Goal: Task Accomplishment & Management: Complete application form

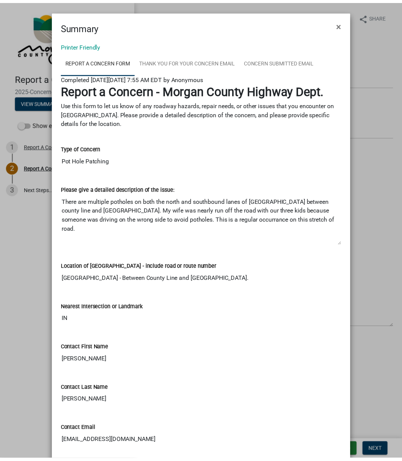
scroll to position [129, 0]
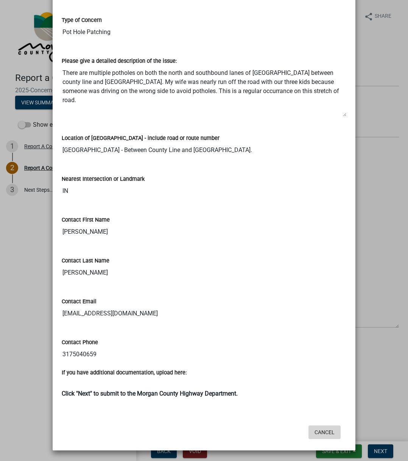
click at [326, 439] on button "Cancel" at bounding box center [324, 432] width 32 height 14
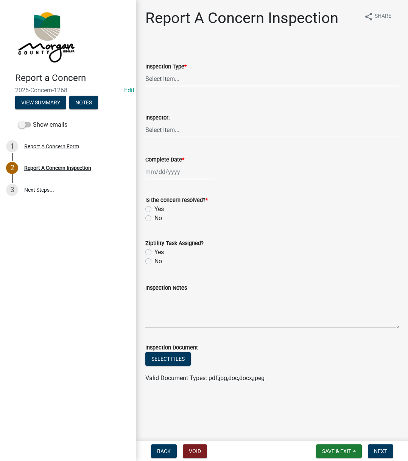
click at [218, 88] on wm-data-entity-input "Inspection Type * Select Item... Pot Hole Patching Ditch Tree Sign Mowing Culve…" at bounding box center [271, 67] width 253 height 51
click at [218, 81] on select "Select Item... Pot Hole Patching Ditch Tree Sign Mowing Culvert Other" at bounding box center [271, 79] width 253 height 16
click at [145, 71] on select "Select Item... Pot Hole Patching Ditch Tree Sign Mowing Culvert Other" at bounding box center [271, 79] width 253 height 16
select select "4e8cd194-75cf-41f7-bca6-0f810dd08e04"
click at [165, 132] on select "Select Item... Charlie Wilson Justin Schneck Ron Owens John Grenier Eddie Fishe…" at bounding box center [271, 130] width 253 height 16
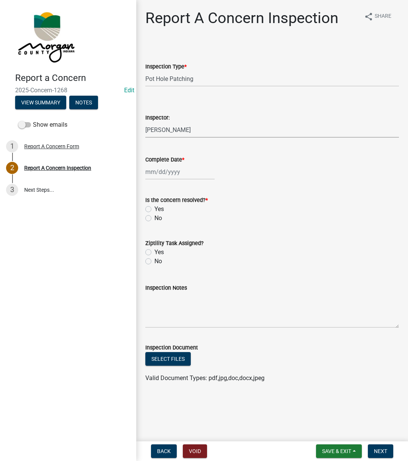
click at [145, 122] on select "Select Item... Charlie Wilson Justin Schneck Ron Owens John Grenier Eddie Fishe…" at bounding box center [271, 130] width 253 height 16
select select "742eb044-fc58-4034-b35e-1550e746fcda"
select select "8"
select select "2025"
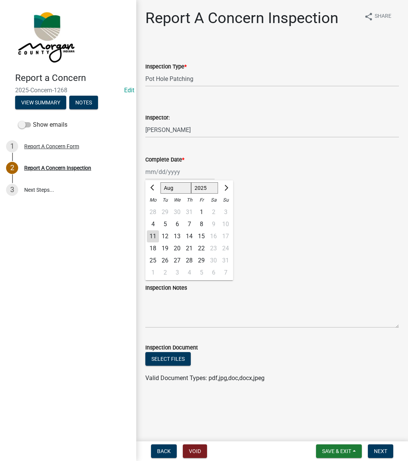
drag, startPoint x: 154, startPoint y: 172, endPoint x: 165, endPoint y: 182, distance: 14.7
click at [154, 172] on div "Jan Feb Mar Apr May Jun Jul Aug Sep Oct Nov Dec 1525 1526 1527 1528 1529 1530 1…" at bounding box center [179, 172] width 69 height 16
click at [148, 238] on div "11" at bounding box center [153, 236] width 12 height 12
type input "[DATE]"
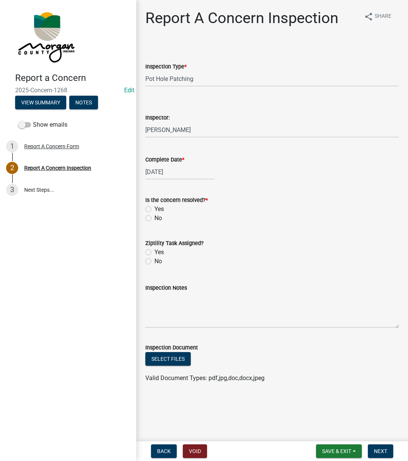
click at [154, 210] on label "Yes" at bounding box center [158, 209] width 9 height 9
click at [154, 210] on input "Yes" at bounding box center [156, 207] width 5 height 5
radio input "true"
click at [154, 261] on label "No" at bounding box center [158, 261] width 8 height 9
click at [154, 261] on input "No" at bounding box center [156, 259] width 5 height 5
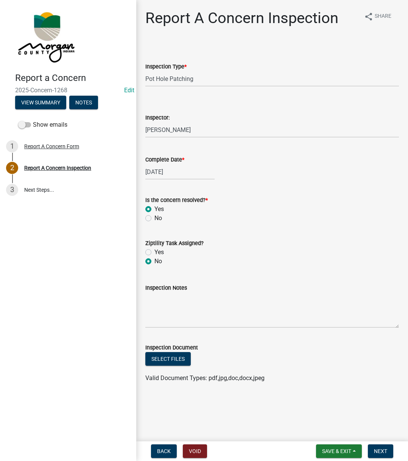
radio input "true"
click at [177, 319] on textarea "Inspection Notes" at bounding box center [271, 310] width 253 height 36
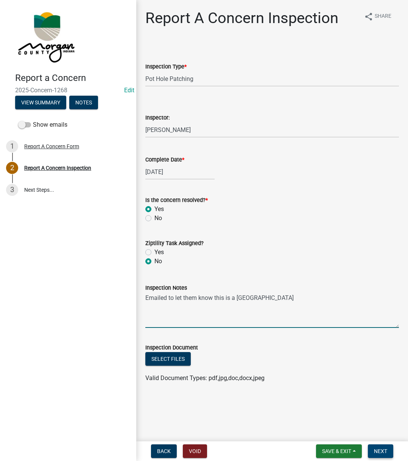
type textarea "Emailed to let them know this is a Marion County road"
click at [382, 451] on span "Next" at bounding box center [380, 451] width 13 height 6
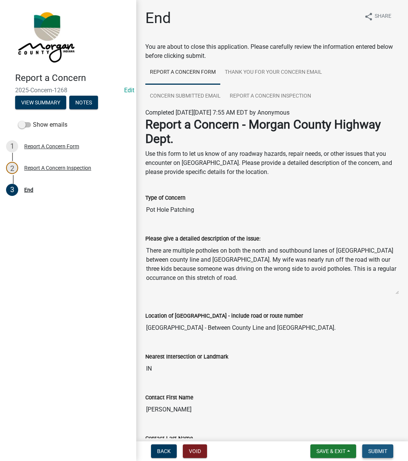
click at [382, 451] on span "Submit" at bounding box center [377, 451] width 19 height 6
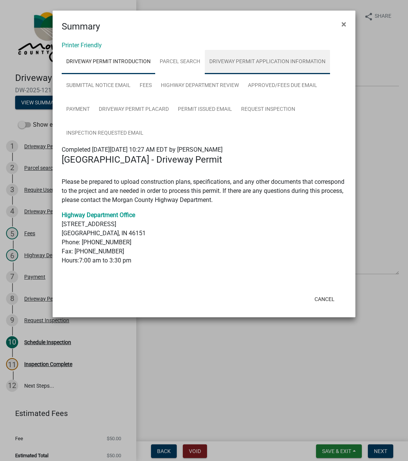
click at [232, 59] on link "Driveway Permit Application Information" at bounding box center [267, 62] width 125 height 24
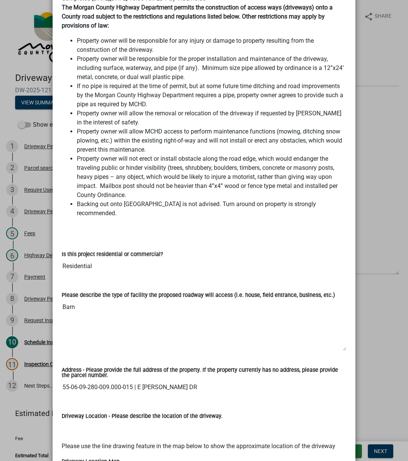
scroll to position [265, 0]
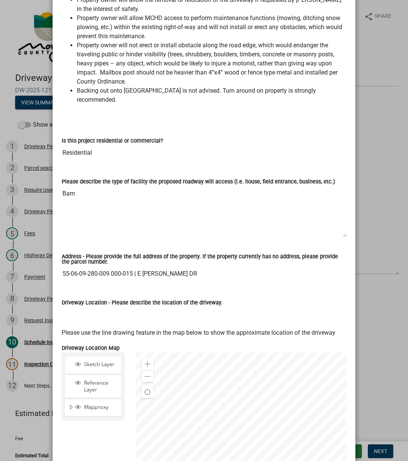
click at [144, 266] on input "55-06-09-280-009.000-015 | E ROSELYN DR" at bounding box center [204, 273] width 284 height 15
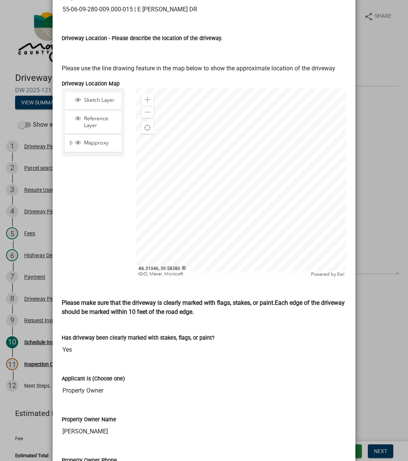
scroll to position [529, 0]
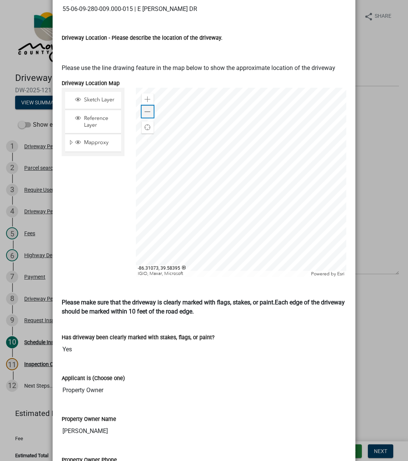
click at [143, 106] on div "Zoom out" at bounding box center [147, 112] width 12 height 12
click at [144, 109] on span at bounding box center [147, 112] width 6 height 6
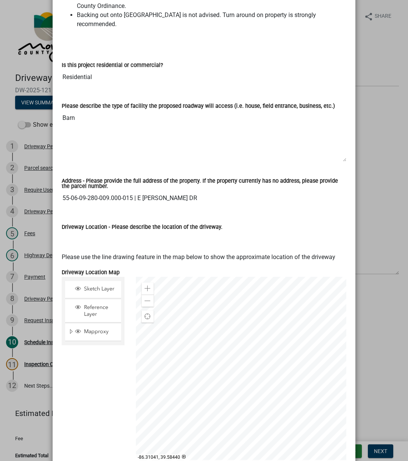
scroll to position [378, 0]
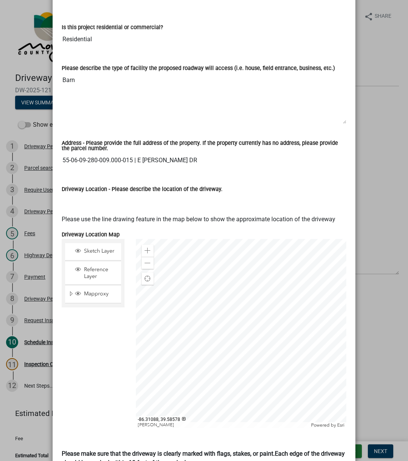
click at [62, 153] on input "55-06-09-280-009.000-015 | E ROSELYN DR" at bounding box center [204, 160] width 284 height 15
drag, startPoint x: 61, startPoint y: 152, endPoint x: 180, endPoint y: 154, distance: 119.1
click at [182, 141] on div "Address - Please provide the full address of the property. If the property curr…" at bounding box center [204, 149] width 284 height 38
click at [180, 154] on input "55-06-09-280-009.000-015 | E ROSELYN DR" at bounding box center [204, 160] width 284 height 15
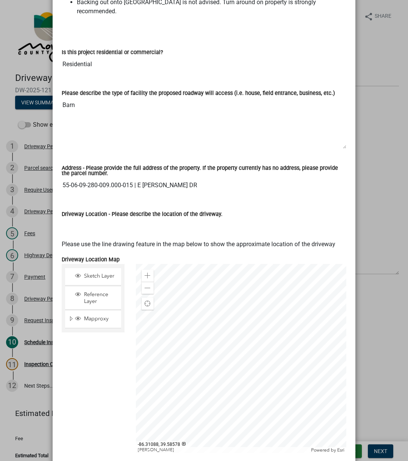
scroll to position [340, 0]
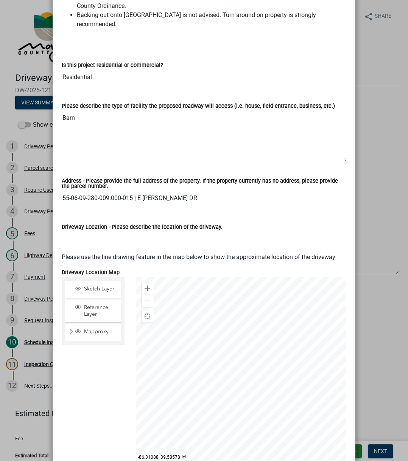
click at [64, 191] on input "55-06-09-280-009.000-015 | E ROSELYN DR" at bounding box center [204, 198] width 284 height 15
click at [140, 182] on div "Address - Please provide the full address of the property. If the property curr…" at bounding box center [204, 185] width 284 height 12
drag, startPoint x: 197, startPoint y: 188, endPoint x: 61, endPoint y: 190, distance: 136.5
click at [62, 191] on input "55-06-09-280-009.000-015 | E ROSELYN DR" at bounding box center [204, 198] width 284 height 15
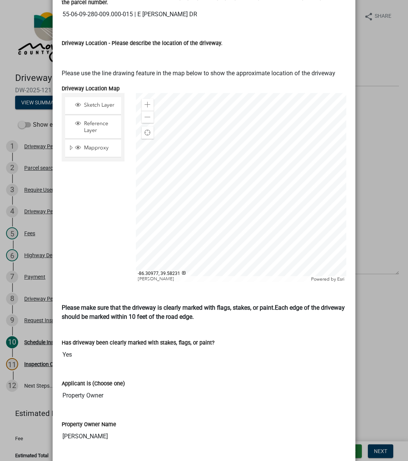
scroll to position [824, 0]
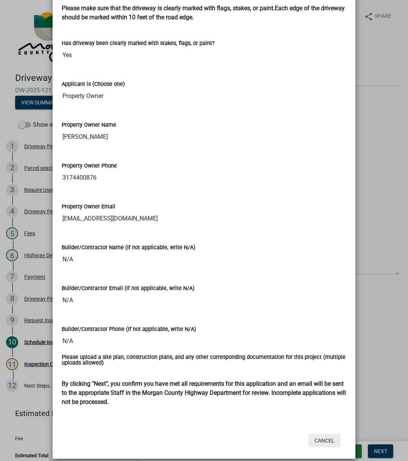
click at [317, 434] on button "Cancel" at bounding box center [324, 441] width 32 height 14
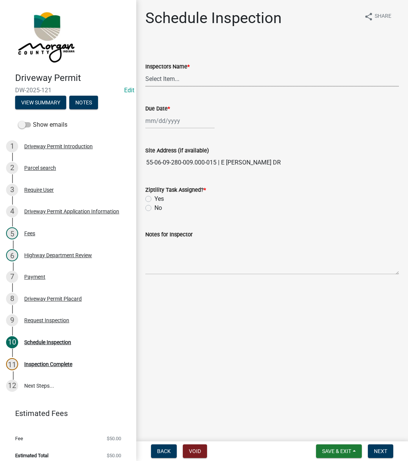
click at [176, 84] on select "Select Item... zvanbibber (Zachary VanBibber) Tim-Harris (Tim-Harris) cwilson (…" at bounding box center [271, 79] width 253 height 16
select select "f43c685e-11f8-4afe-9ab5-5cb009ced6b8"
click at [145, 71] on select "Select Item... zvanbibber (Zachary VanBibber) Tim-Harris (Tim-Harris) cwilson (…" at bounding box center [271, 79] width 253 height 16
click at [178, 126] on div at bounding box center [179, 121] width 69 height 16
select select "8"
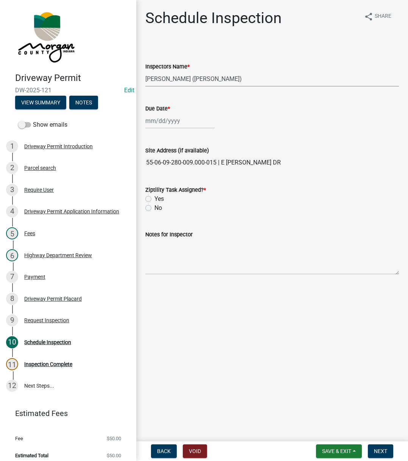
select select "2025"
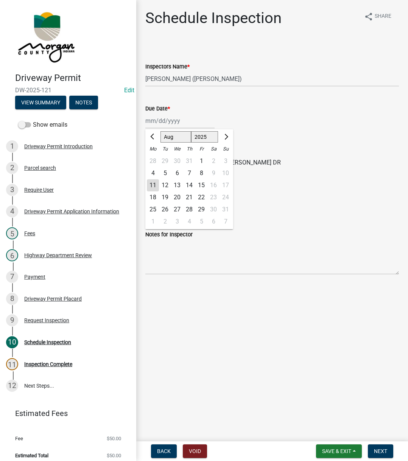
click at [155, 198] on div "18" at bounding box center [153, 197] width 12 height 12
type input "08/18/2025"
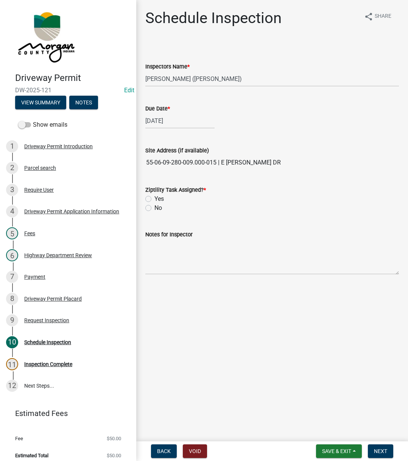
click at [154, 197] on label "Yes" at bounding box center [158, 198] width 9 height 9
click at [154, 197] on input "Yes" at bounding box center [156, 196] width 5 height 5
radio input "true"
click at [171, 245] on textarea "Notes for Inspector" at bounding box center [271, 257] width 253 height 36
click at [374, 450] on span "Next" at bounding box center [380, 451] width 13 height 6
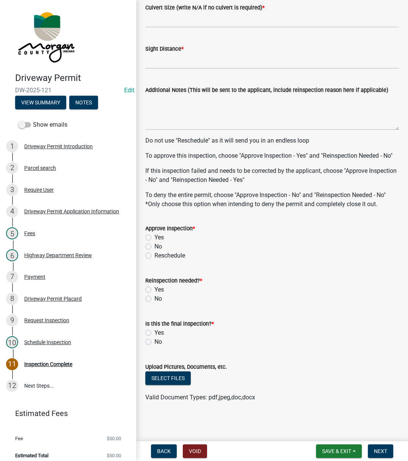
scroll to position [0, 0]
